Goal: Navigation & Orientation: Find specific page/section

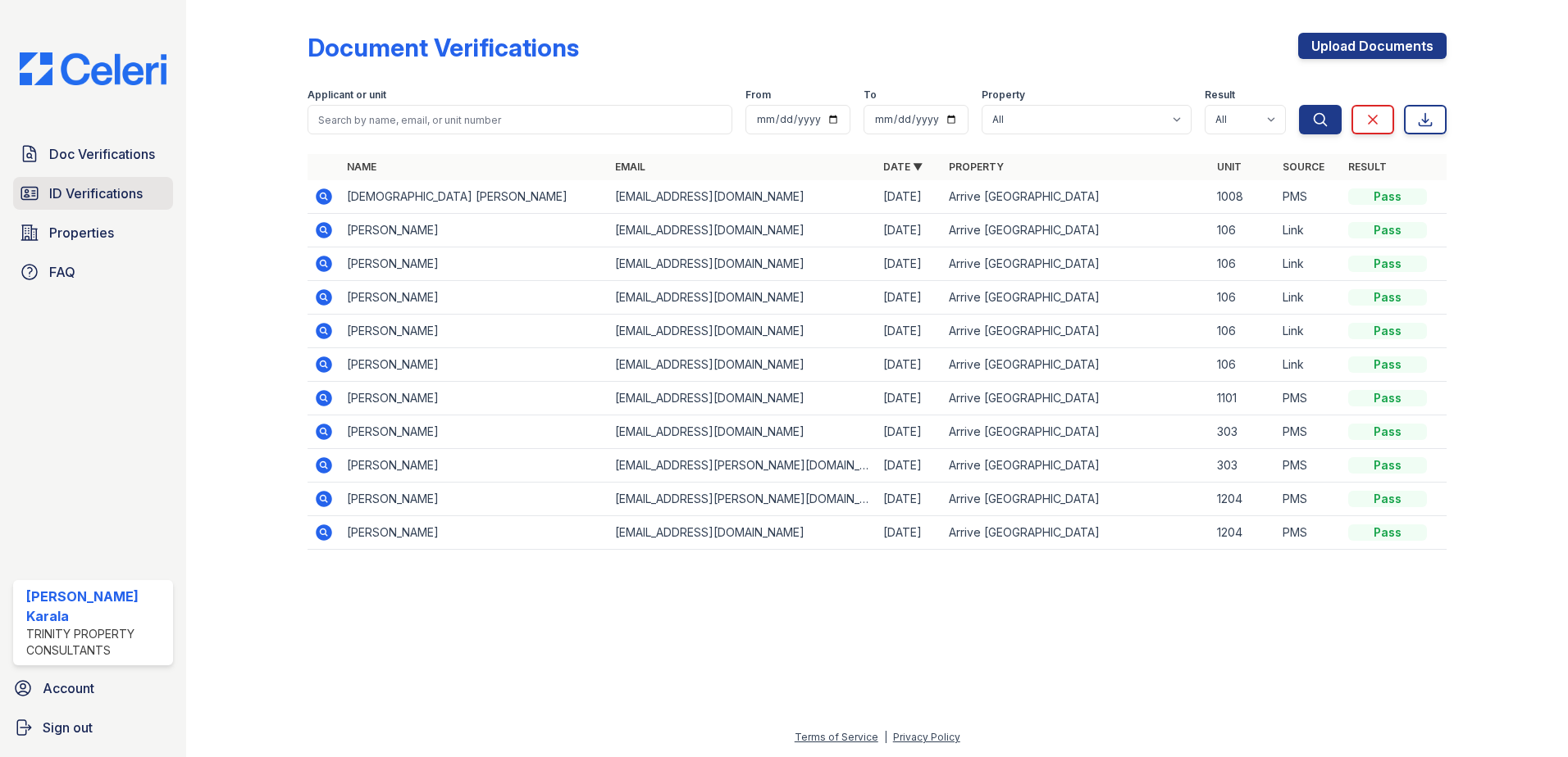
drag, startPoint x: 0, startPoint y: 0, endPoint x: 76, endPoint y: 189, distance: 203.7
click at [76, 189] on span "ID Verifications" at bounding box center [96, 193] width 94 height 20
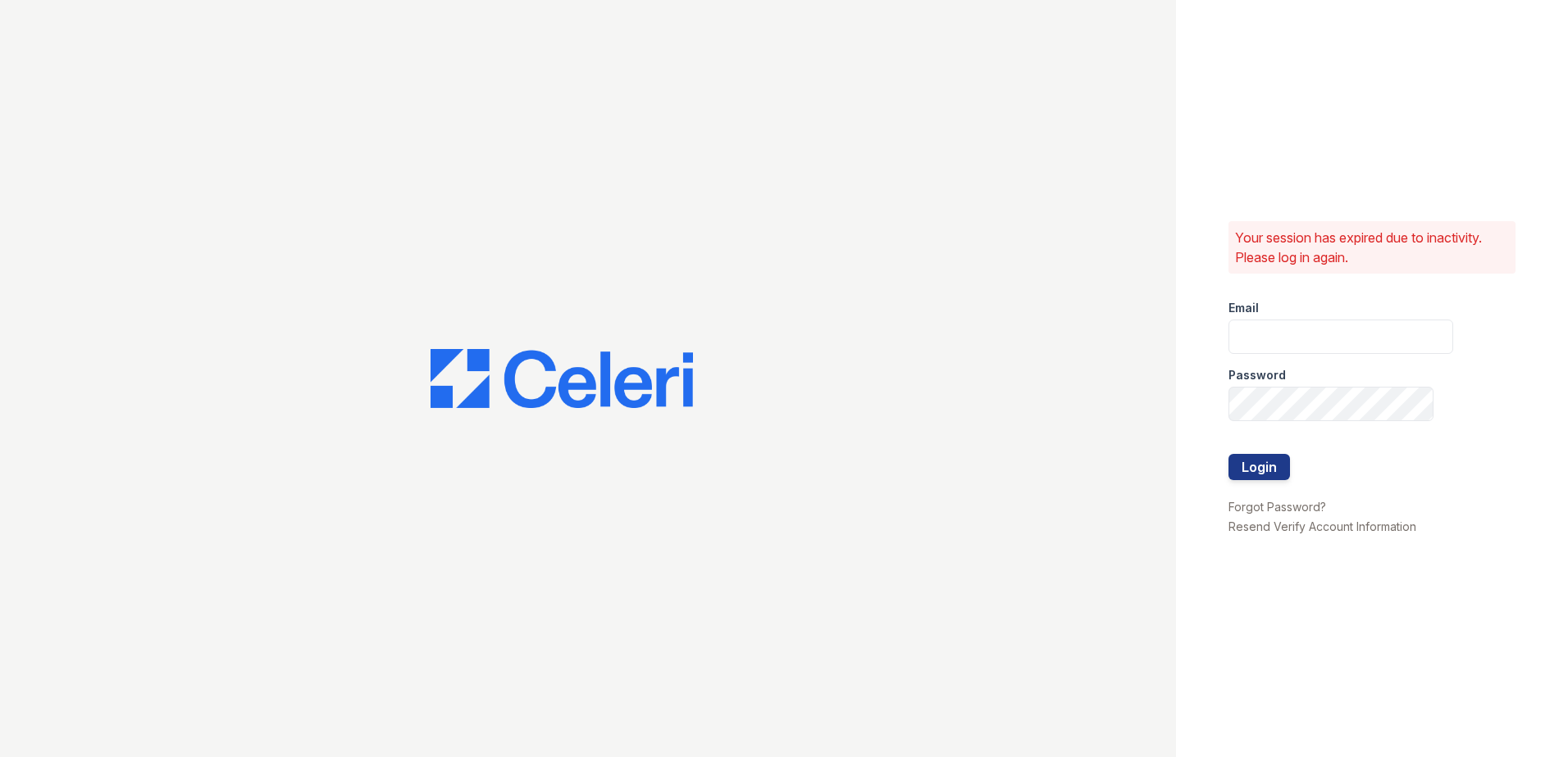
type input "mkarala@trinity-pm.com"
click at [1252, 462] on button "Login" at bounding box center [1258, 467] width 62 height 26
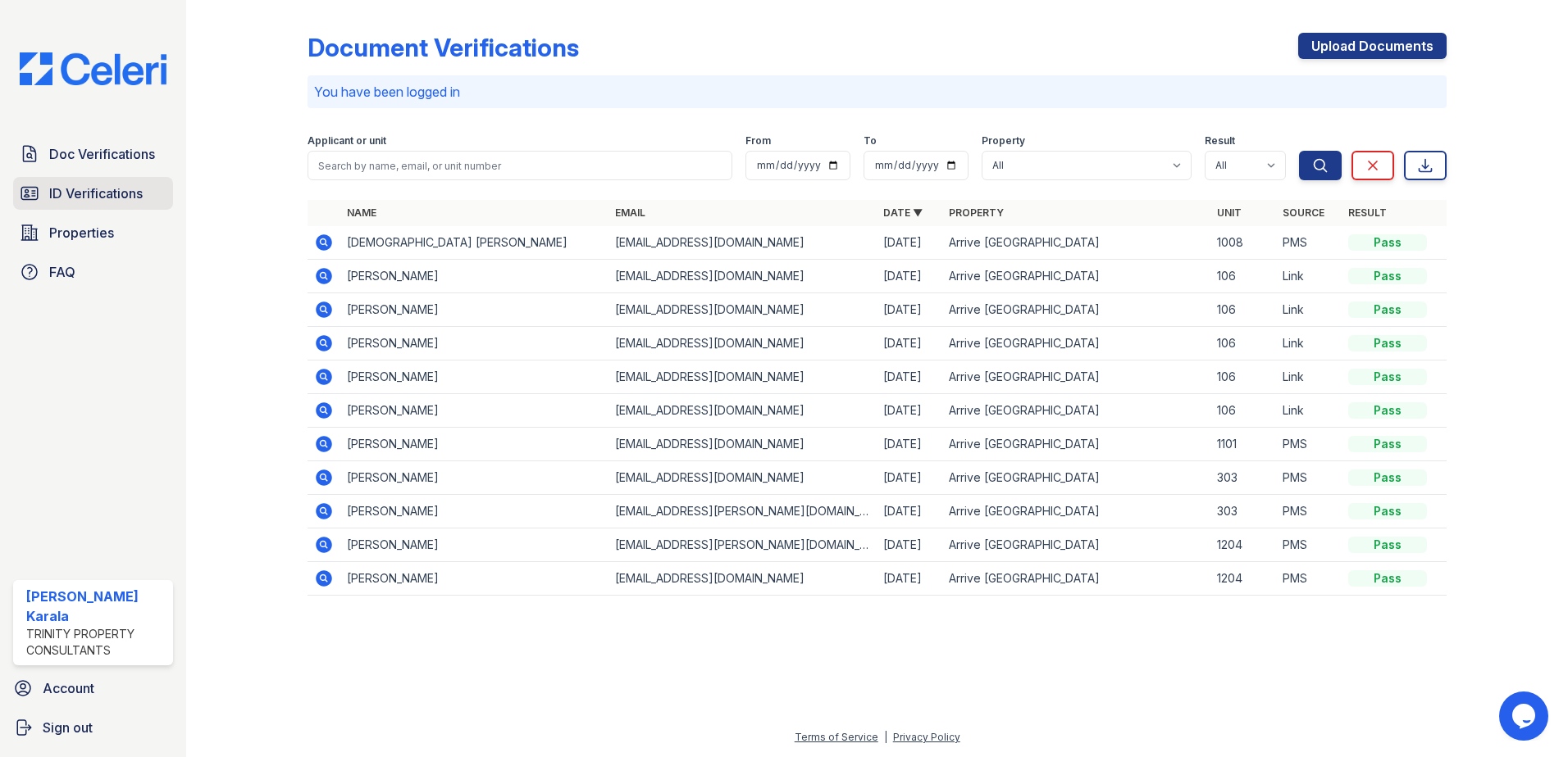
click at [102, 186] on span "ID Verifications" at bounding box center [96, 193] width 94 height 20
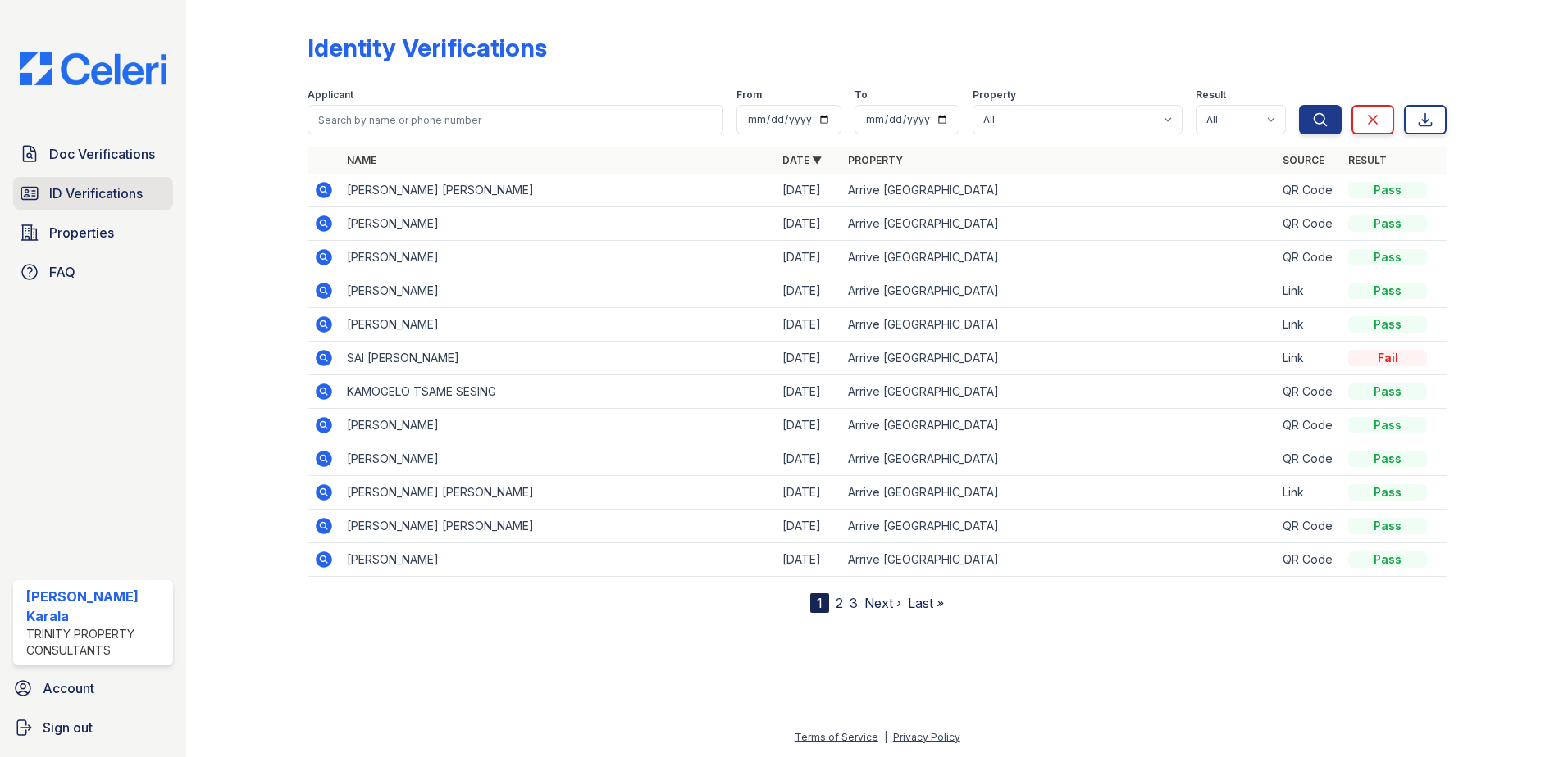
click at [129, 201] on span "ID Verifications" at bounding box center [96, 193] width 94 height 20
click at [127, 197] on span "ID Verifications" at bounding box center [96, 193] width 94 height 20
click at [100, 187] on span "ID Verifications" at bounding box center [96, 193] width 94 height 20
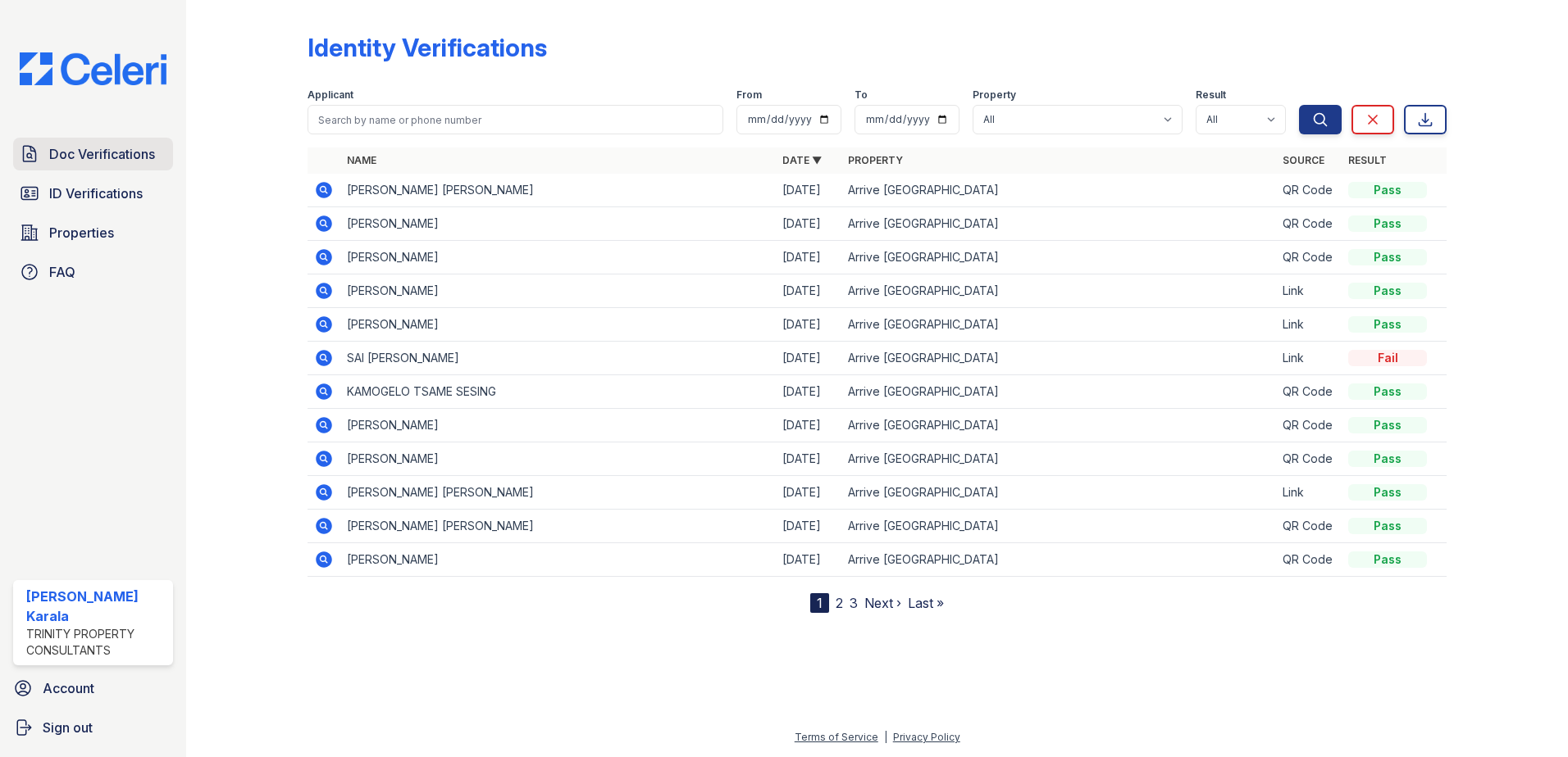
click at [104, 155] on span "Doc Verifications" at bounding box center [102, 154] width 106 height 20
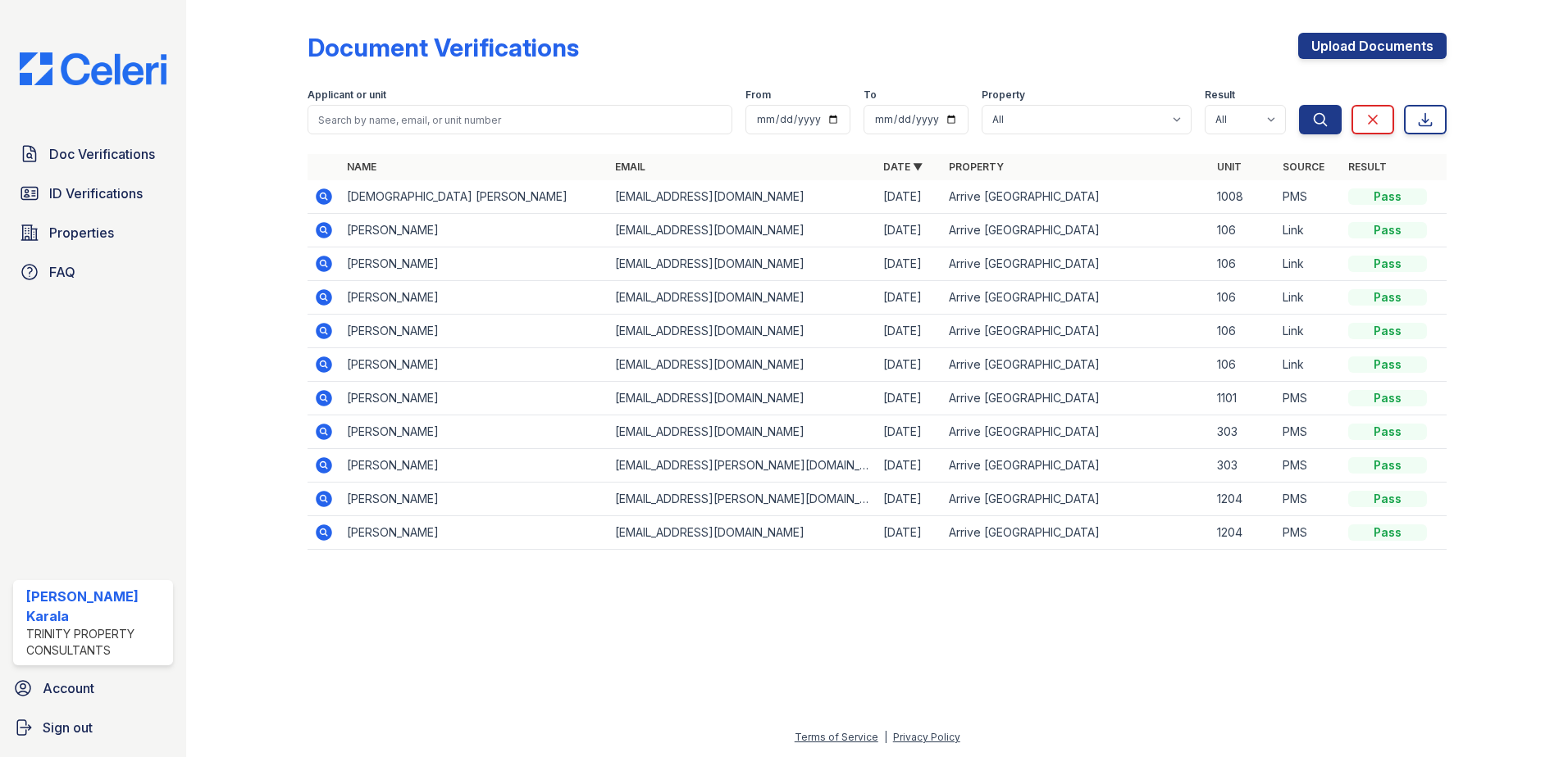
click at [104, 182] on link "ID Verifications" at bounding box center [93, 193] width 160 height 33
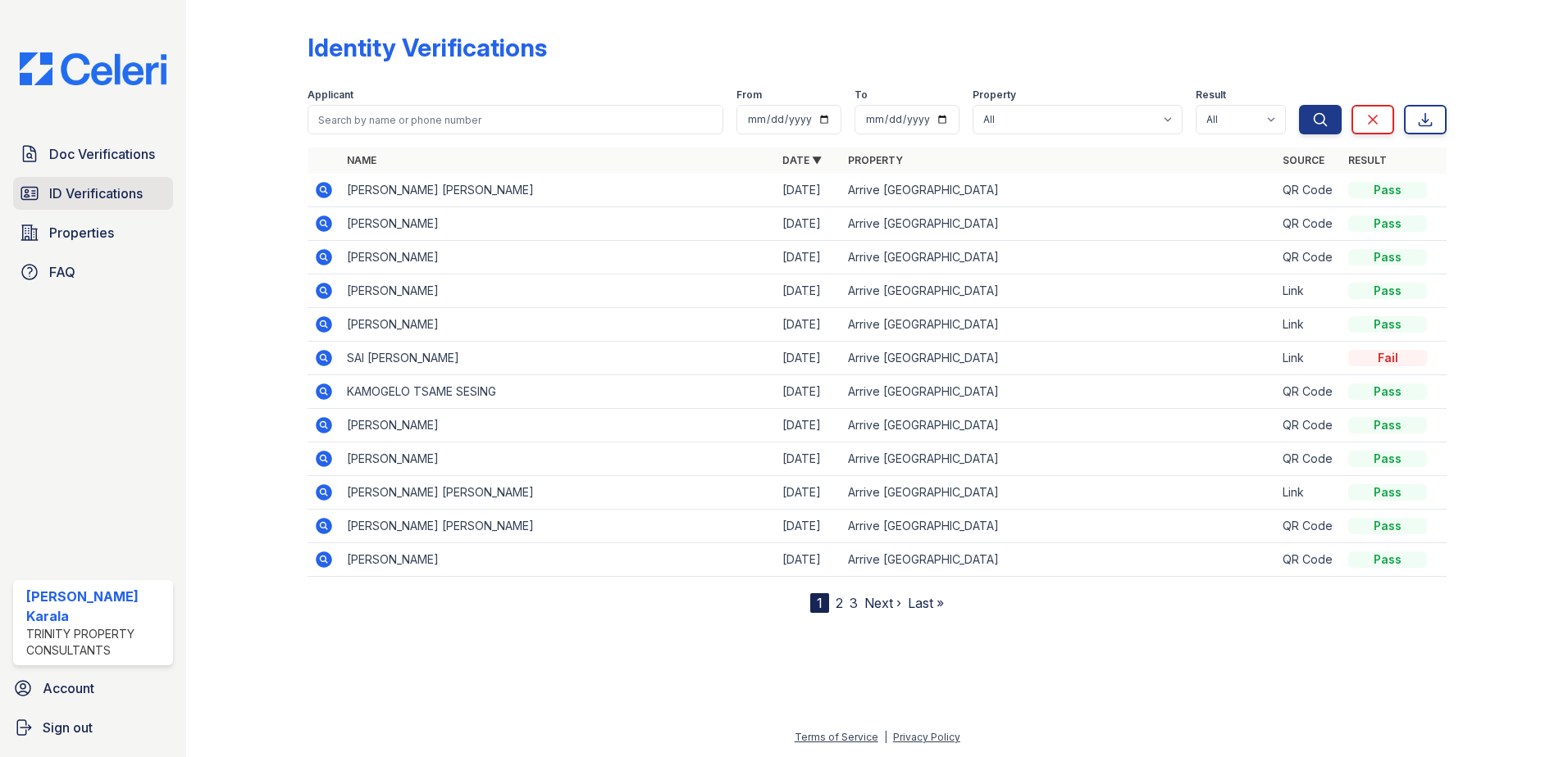
click at [128, 196] on span "ID Verifications" at bounding box center [96, 193] width 94 height 20
click at [134, 187] on span "ID Verifications" at bounding box center [96, 193] width 94 height 20
click at [105, 232] on span "Properties" at bounding box center [81, 232] width 64 height 20
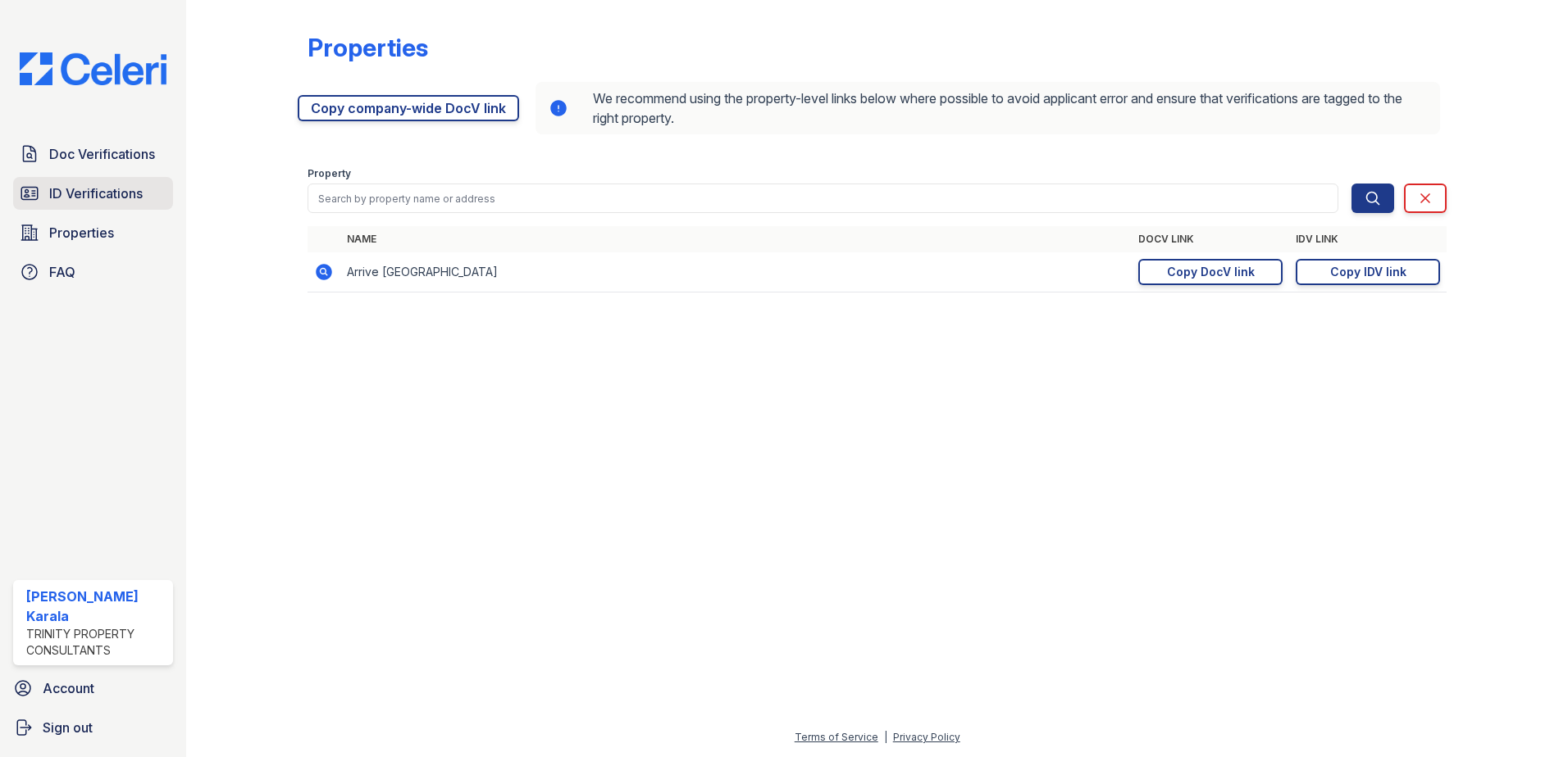
click at [133, 191] on span "ID Verifications" at bounding box center [96, 193] width 94 height 20
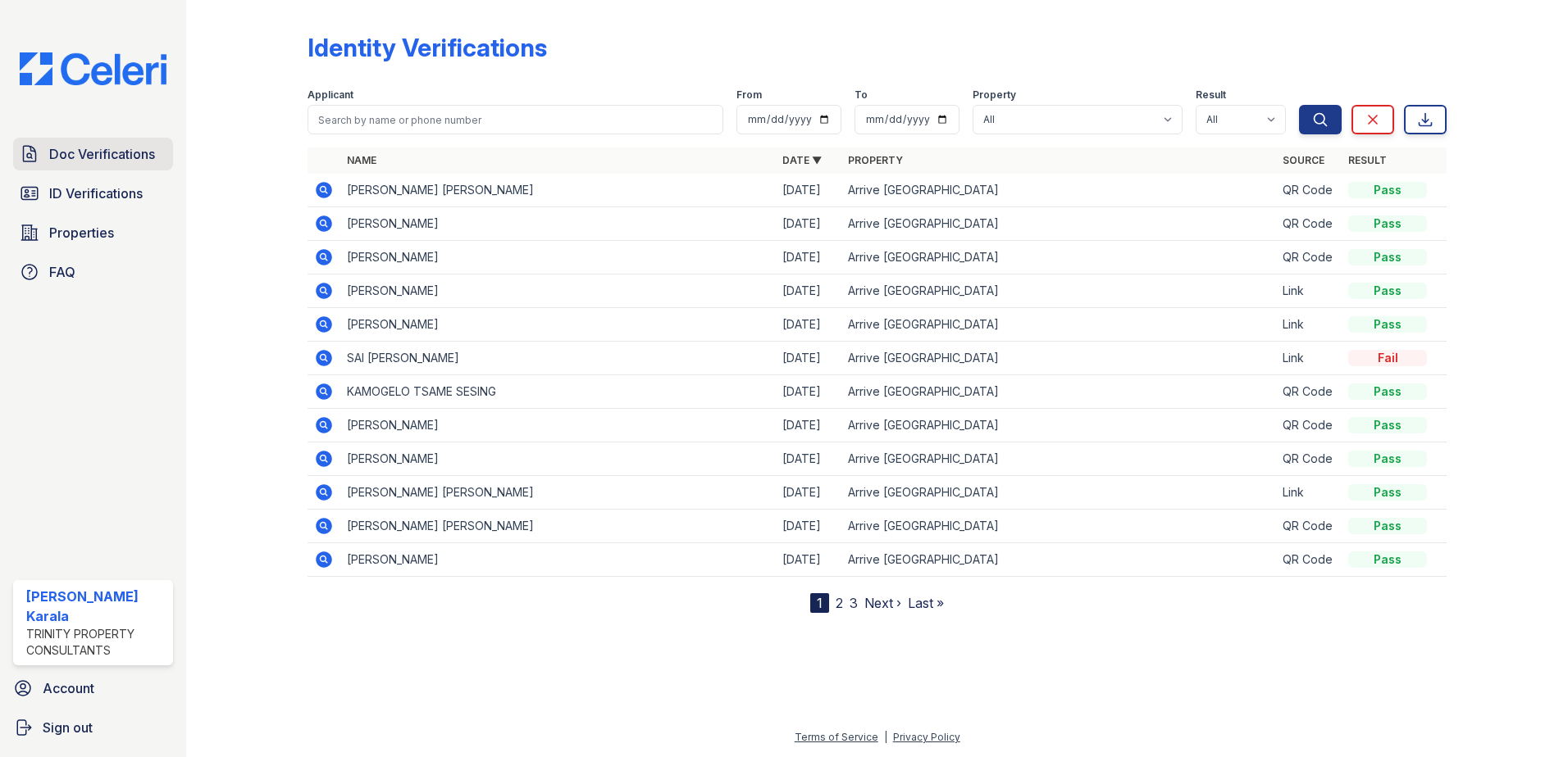
click at [123, 169] on link "Doc Verifications" at bounding box center [93, 154] width 160 height 33
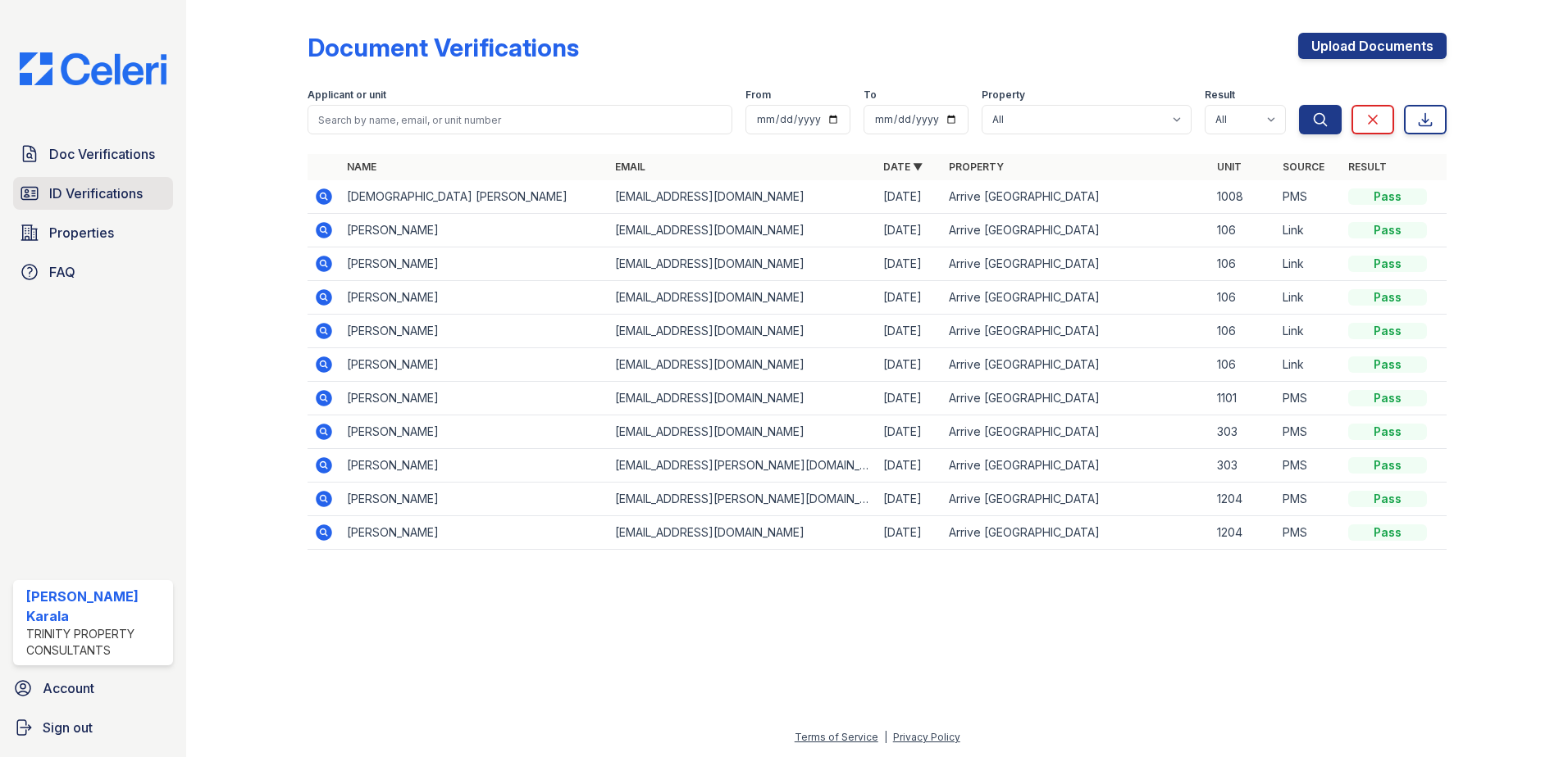
click at [123, 186] on span "ID Verifications" at bounding box center [96, 193] width 94 height 20
